Goal: Task Accomplishment & Management: Complete application form

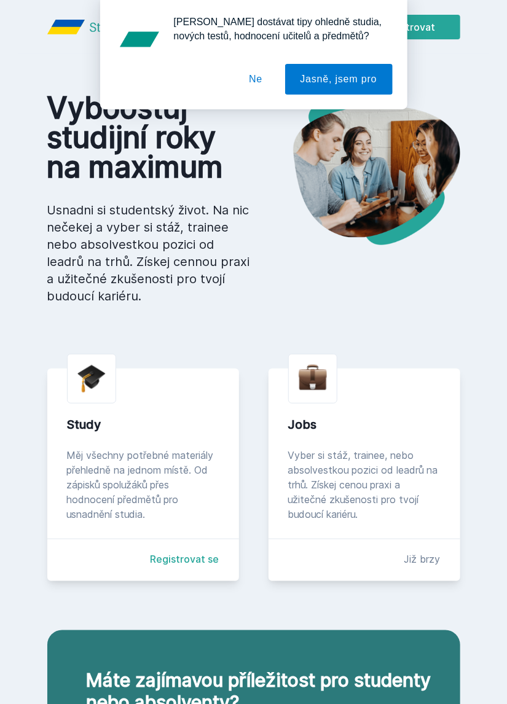
click at [255, 84] on button "Ne" at bounding box center [256, 79] width 44 height 31
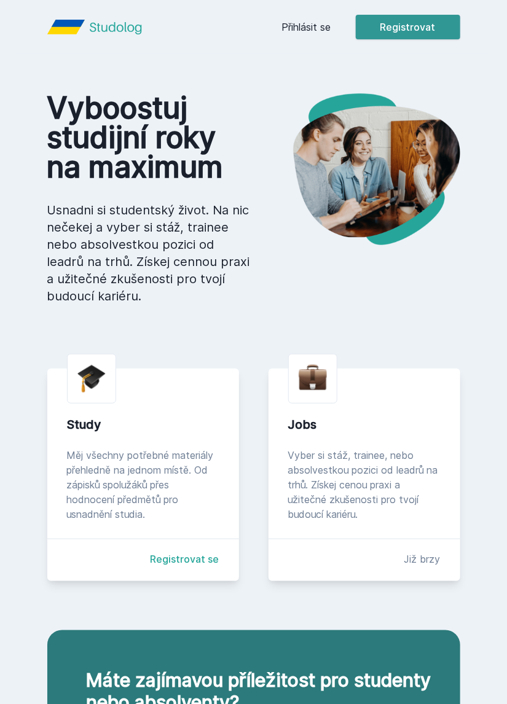
click at [411, 30] on button "Registrovat" at bounding box center [408, 27] width 104 height 25
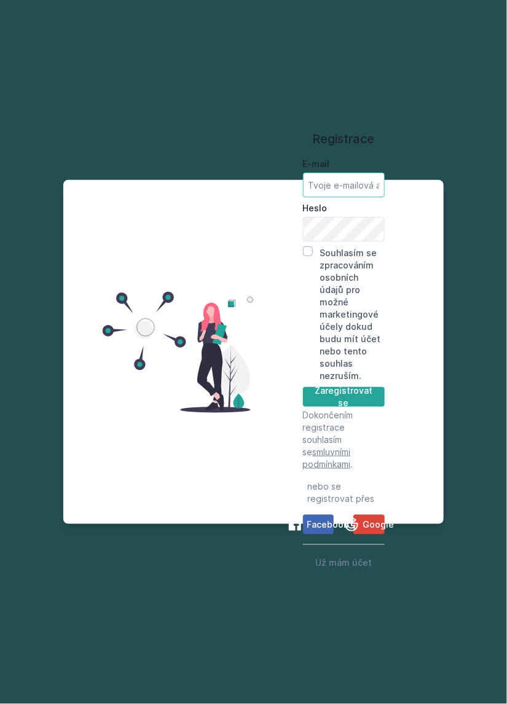
click at [352, 197] on input "E-mail" at bounding box center [344, 185] width 82 height 25
click at [368, 407] on button "Zaregistrovat se" at bounding box center [344, 397] width 82 height 20
click at [336, 407] on button "Zaregistrovat se" at bounding box center [344, 397] width 82 height 20
click at [326, 531] on span "Facebook" at bounding box center [328, 525] width 42 height 12
click at [366, 407] on button "Zaregistrovat se" at bounding box center [344, 397] width 82 height 20
